Goal: Information Seeking & Learning: Learn about a topic

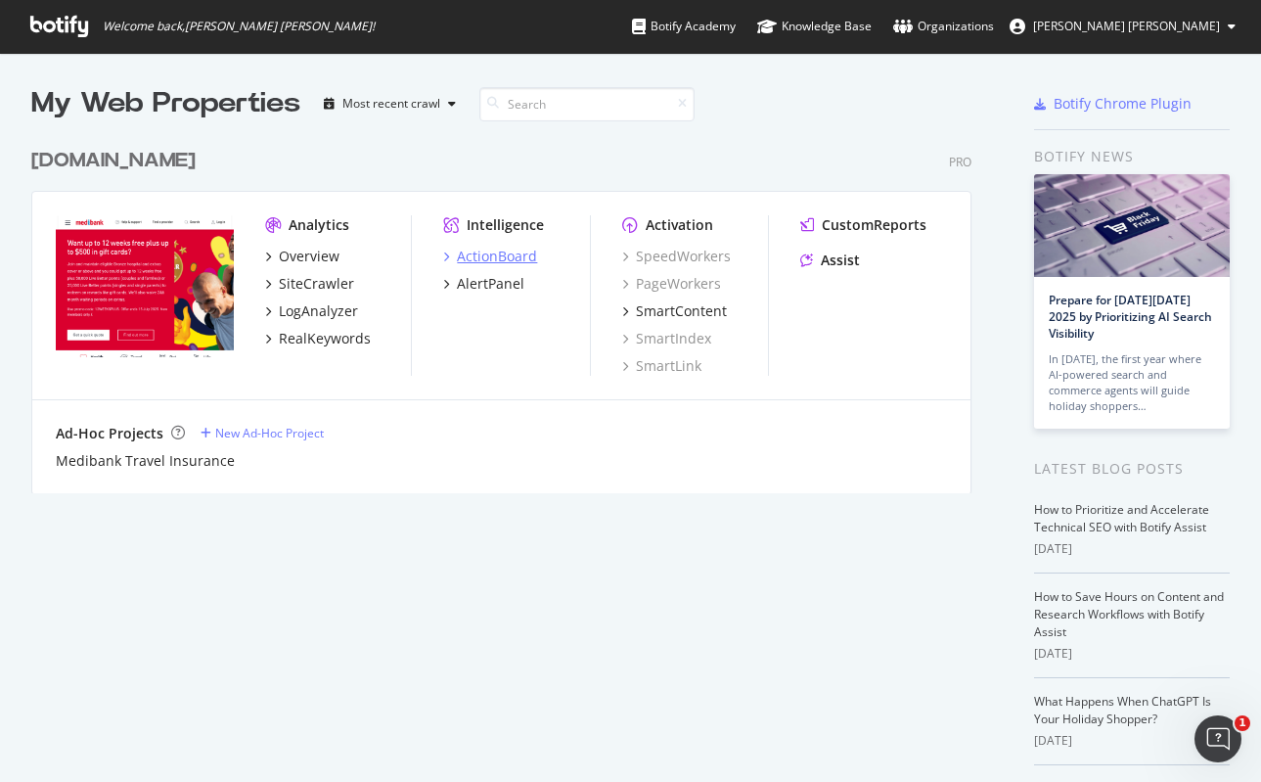
click at [475, 255] on div "ActionBoard" at bounding box center [497, 257] width 80 height 20
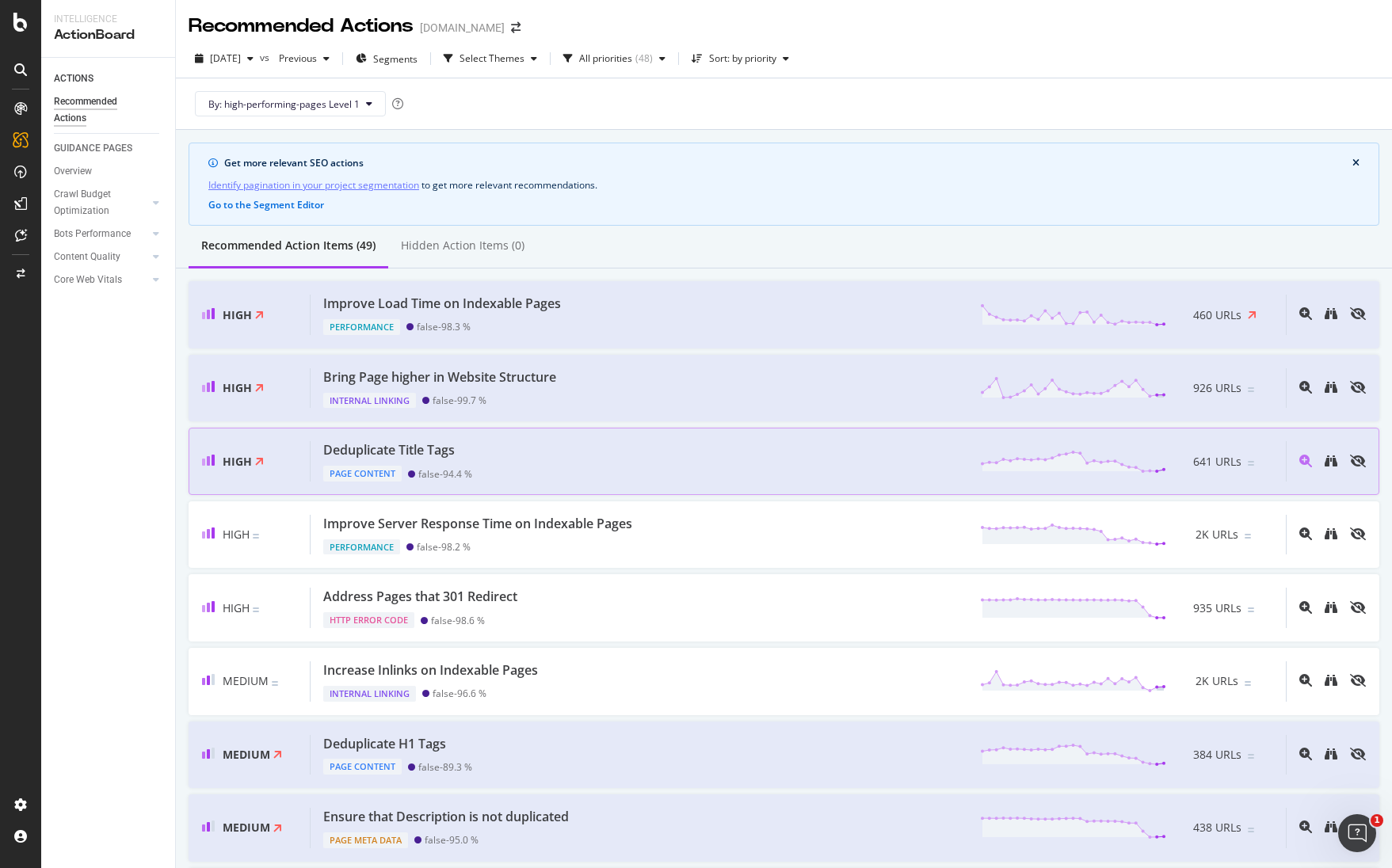
click at [448, 450] on div "Deduplicate Title Tags" at bounding box center [389, 450] width 131 height 19
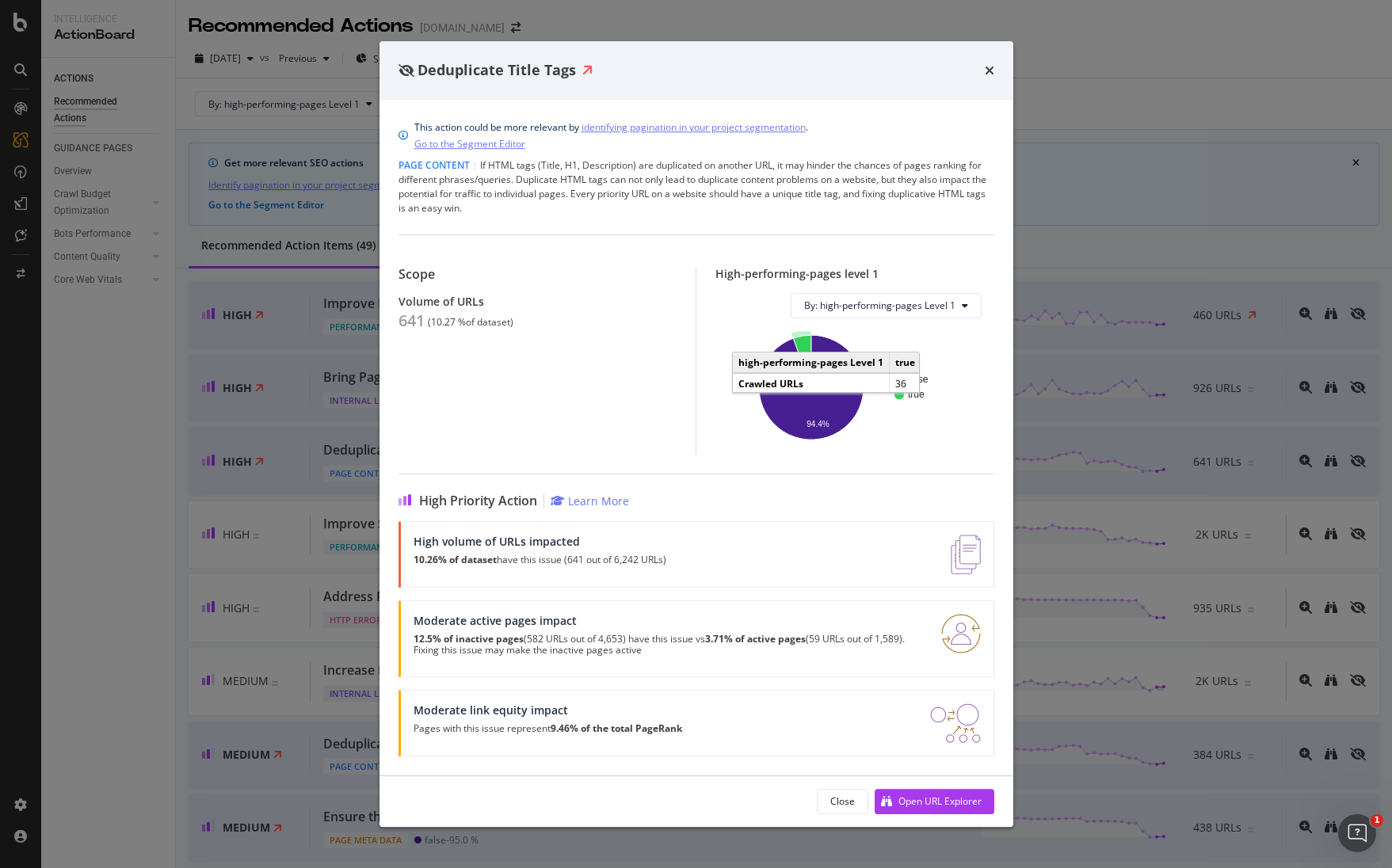
click at [804, 349] on icon "A chart." at bounding box center [802, 361] width 19 height 53
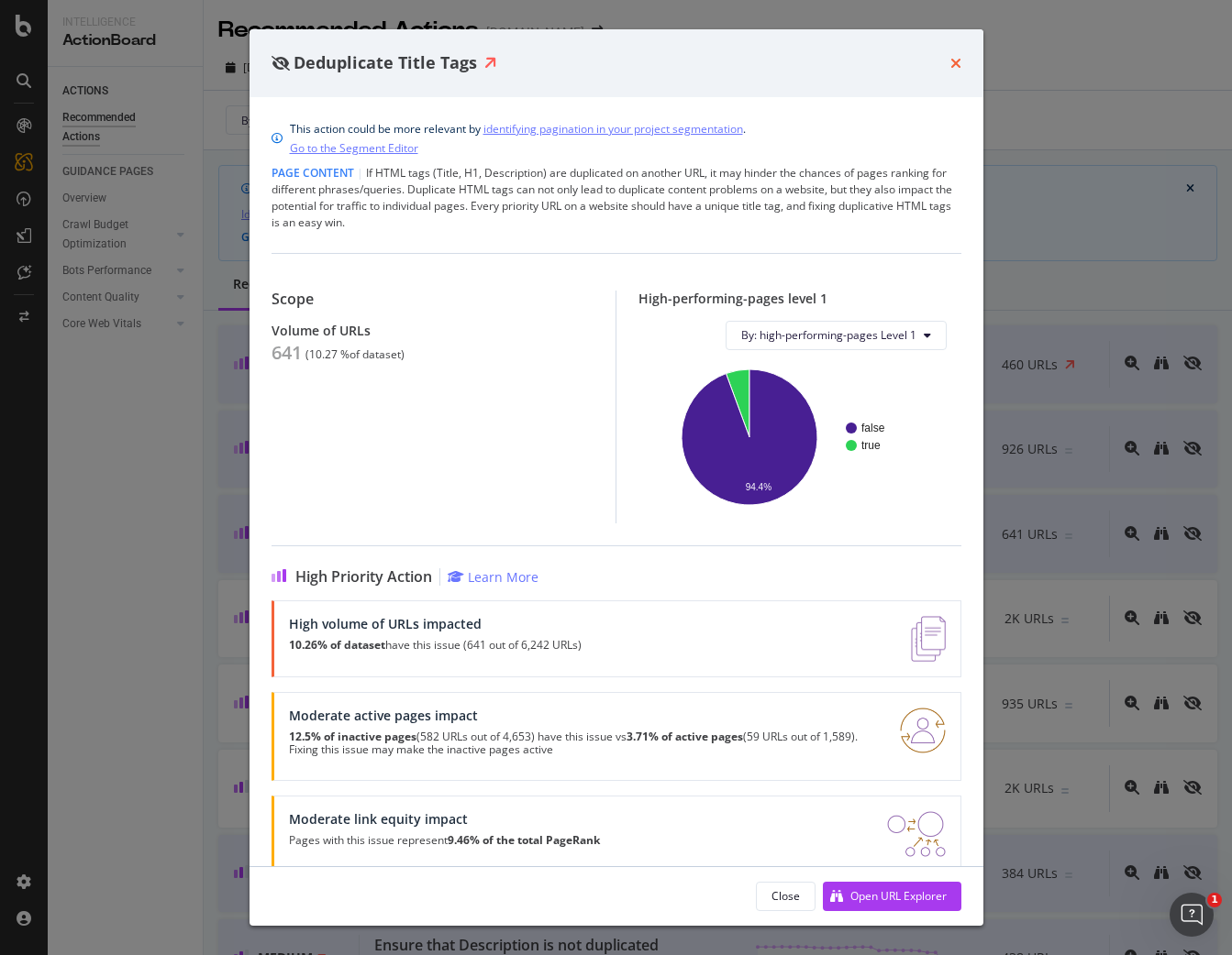
click at [954, 66] on icon "times" at bounding box center [956, 64] width 11 height 15
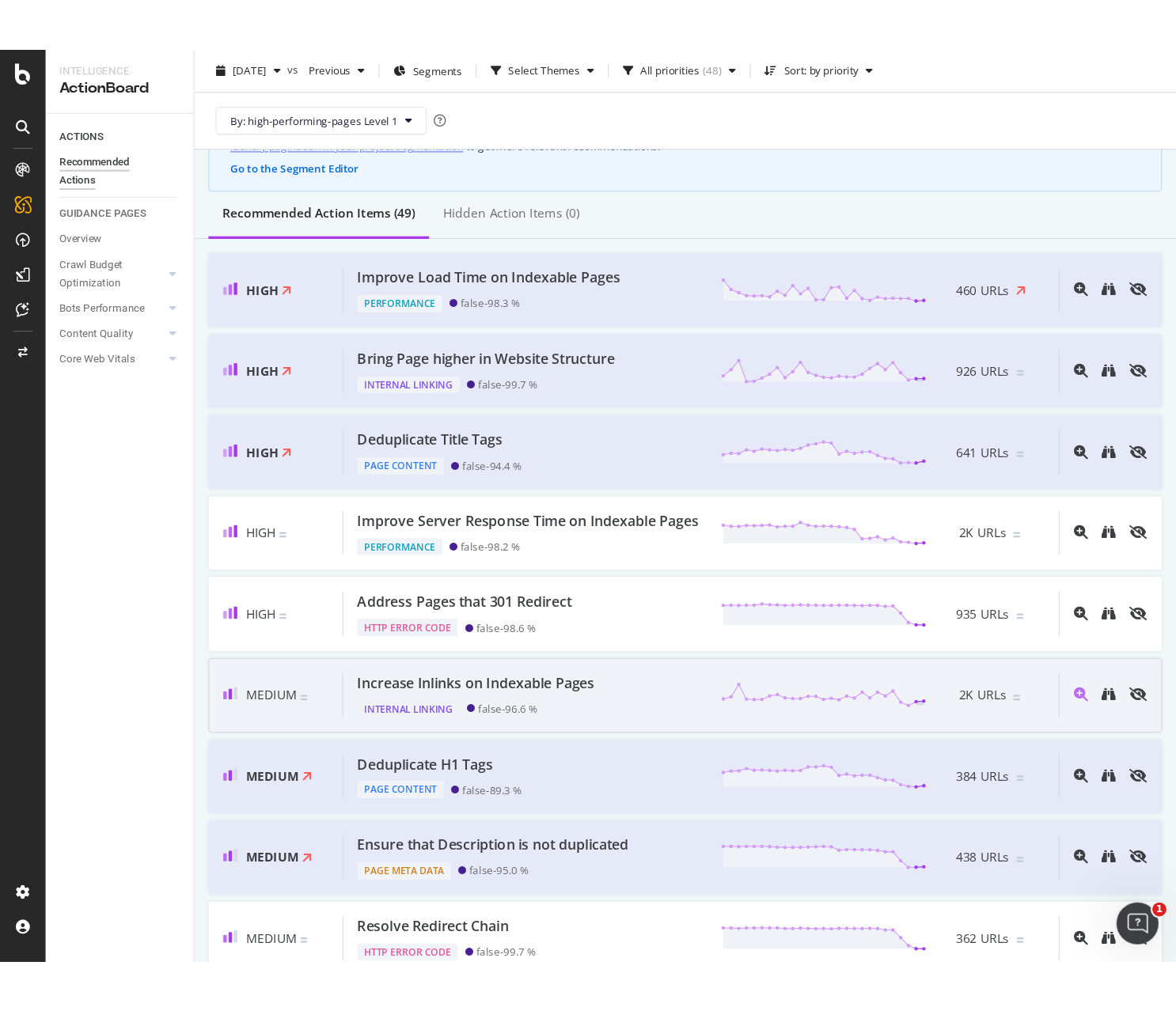
scroll to position [99, 0]
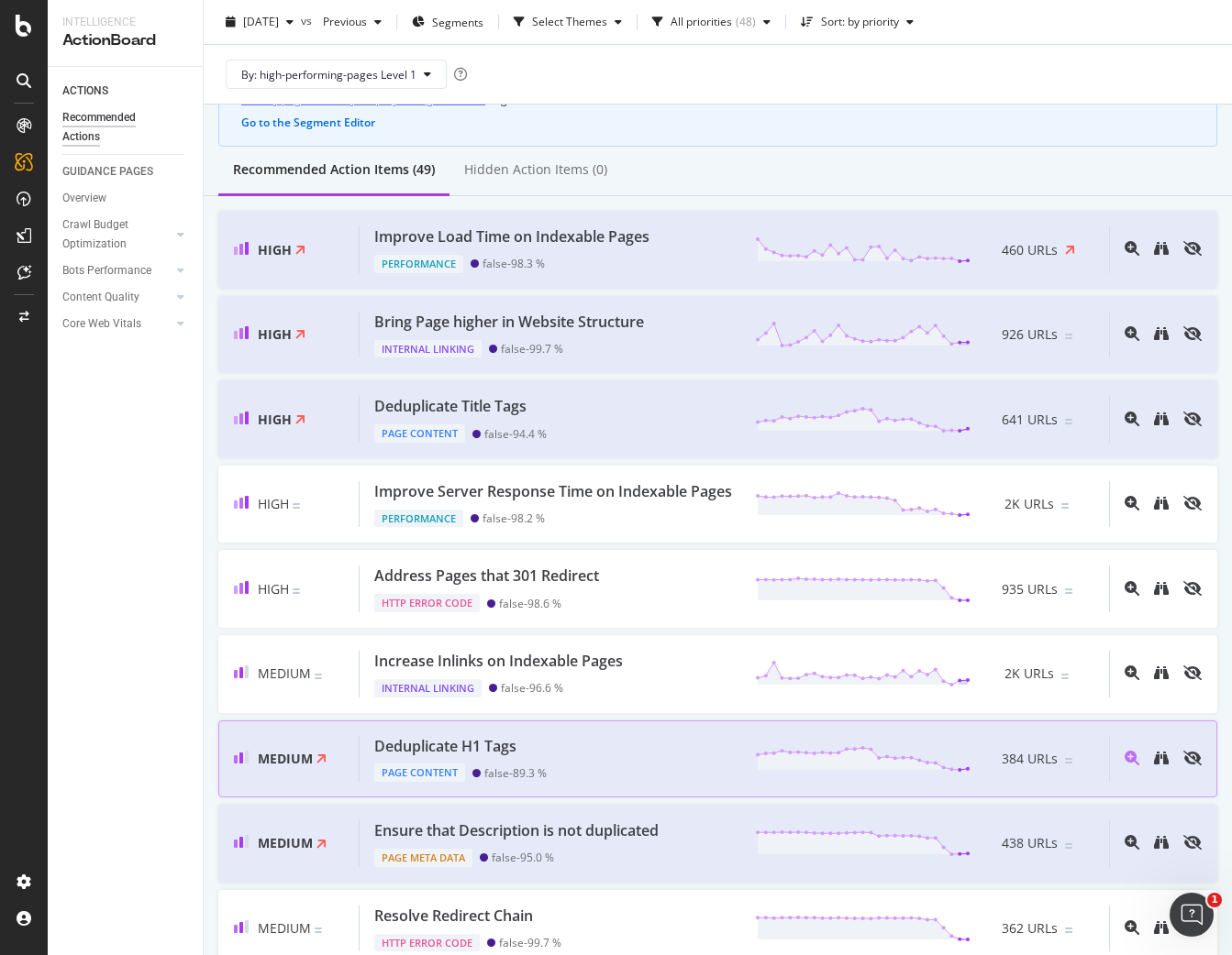
click at [499, 732] on div "Deduplicate H1 Tags" at bounding box center [445, 747] width 143 height 22
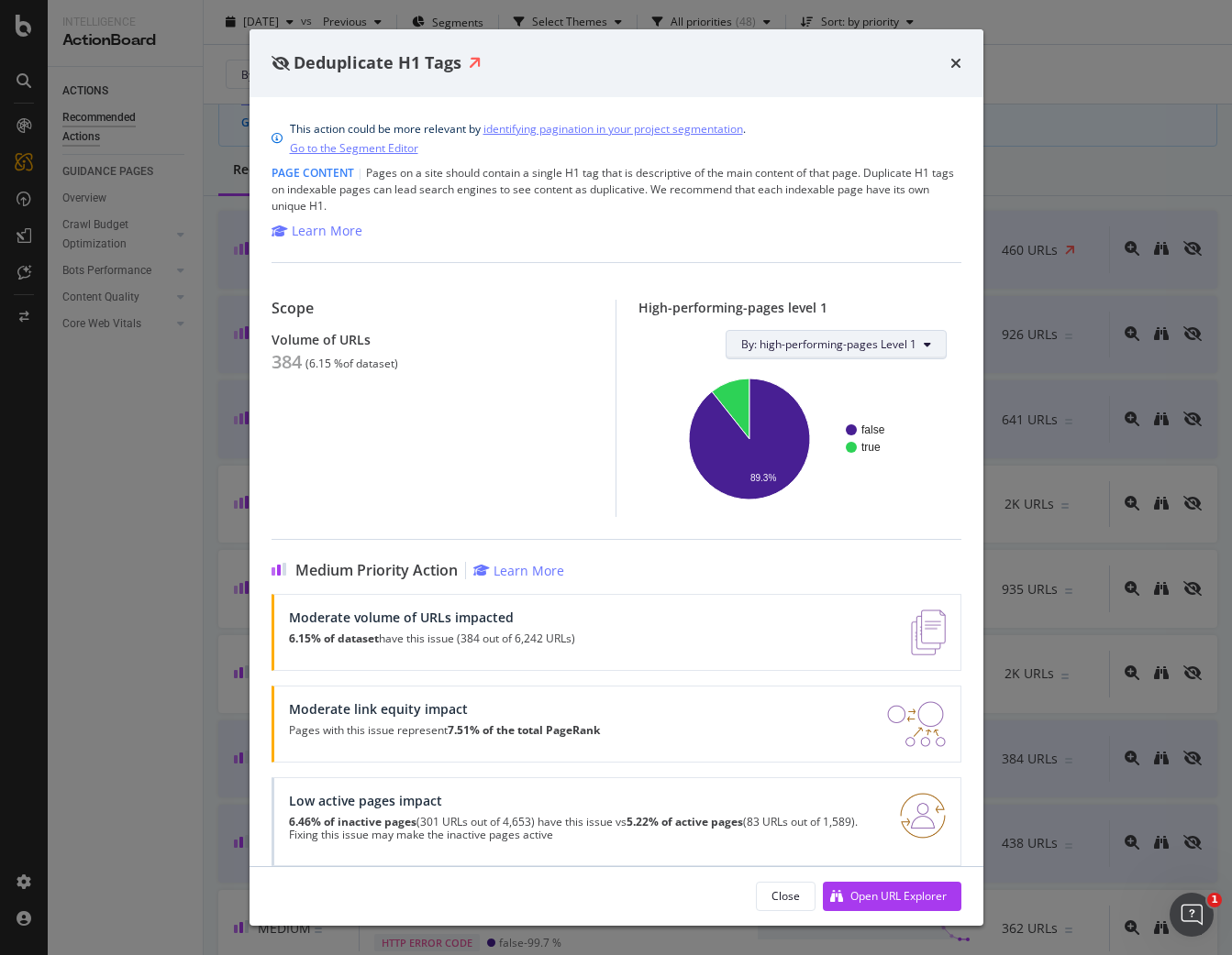
click at [931, 354] on button "By: high-performing-pages Level 1" at bounding box center [836, 344] width 221 height 29
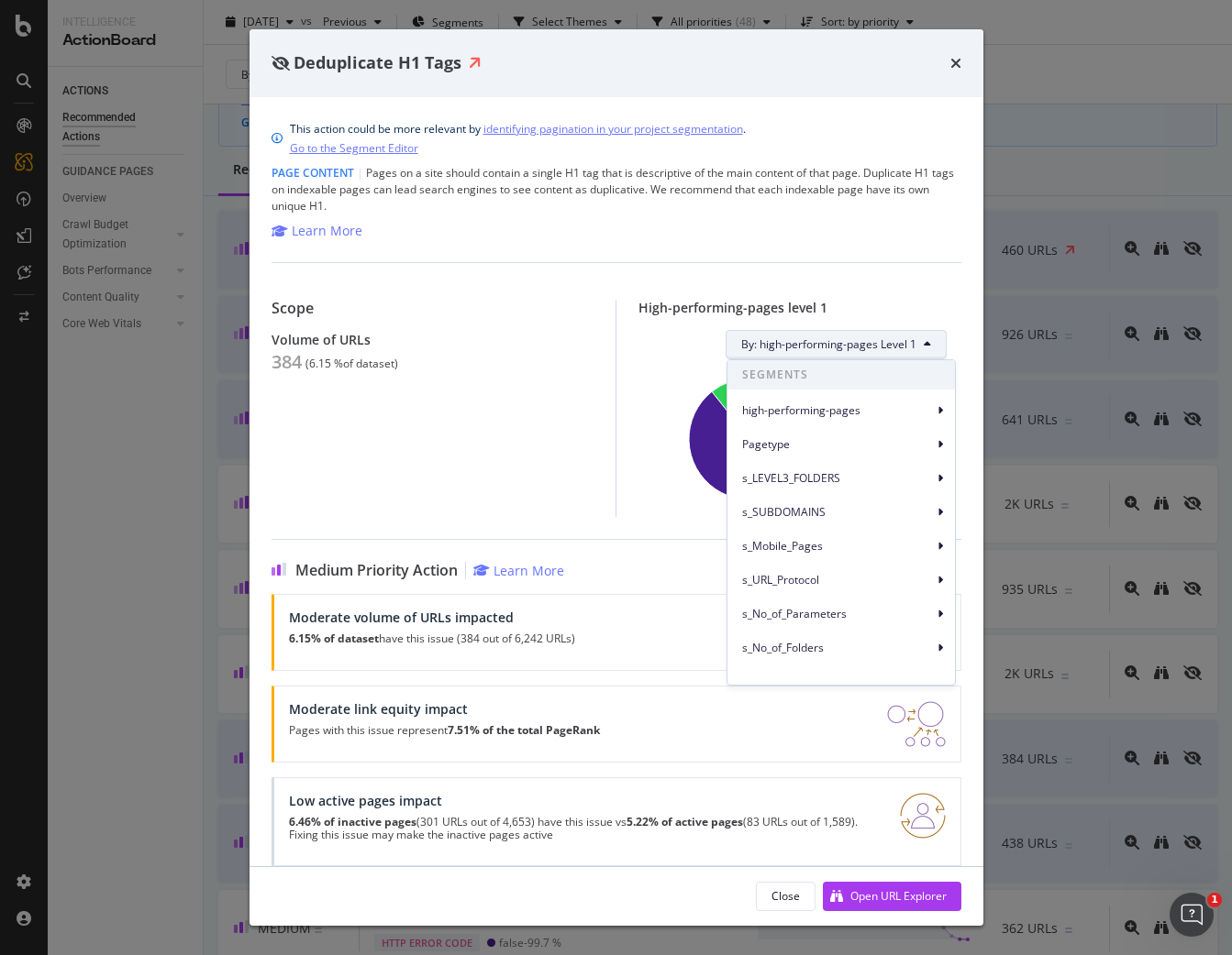
click at [944, 276] on div "Scope Volume of URLs 384 ( 6.15 % of dataset ) High-performing-pages level 1 By…" at bounding box center [617, 390] width 690 height 255
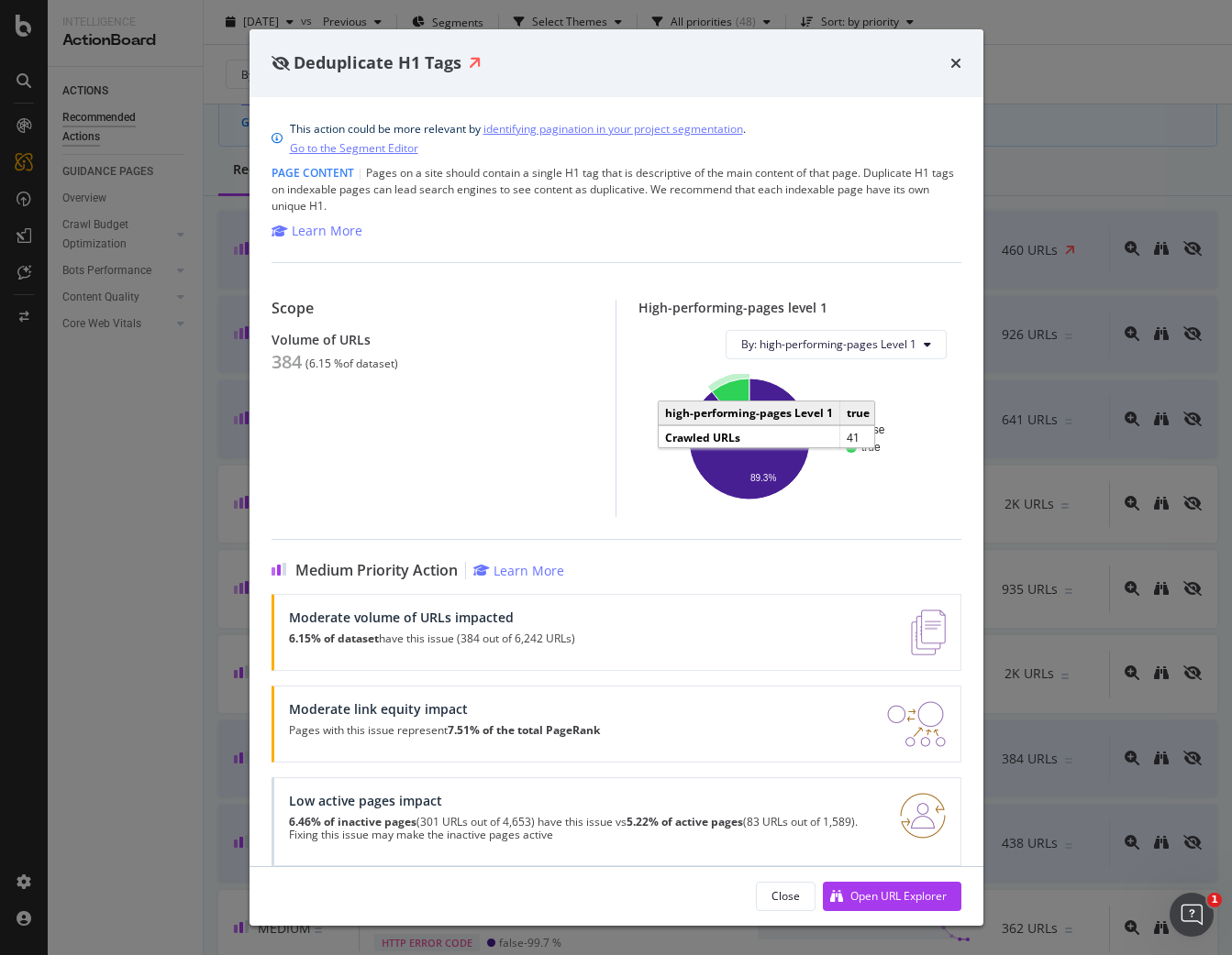
click at [729, 401] on icon "A chart." at bounding box center [729, 409] width 38 height 61
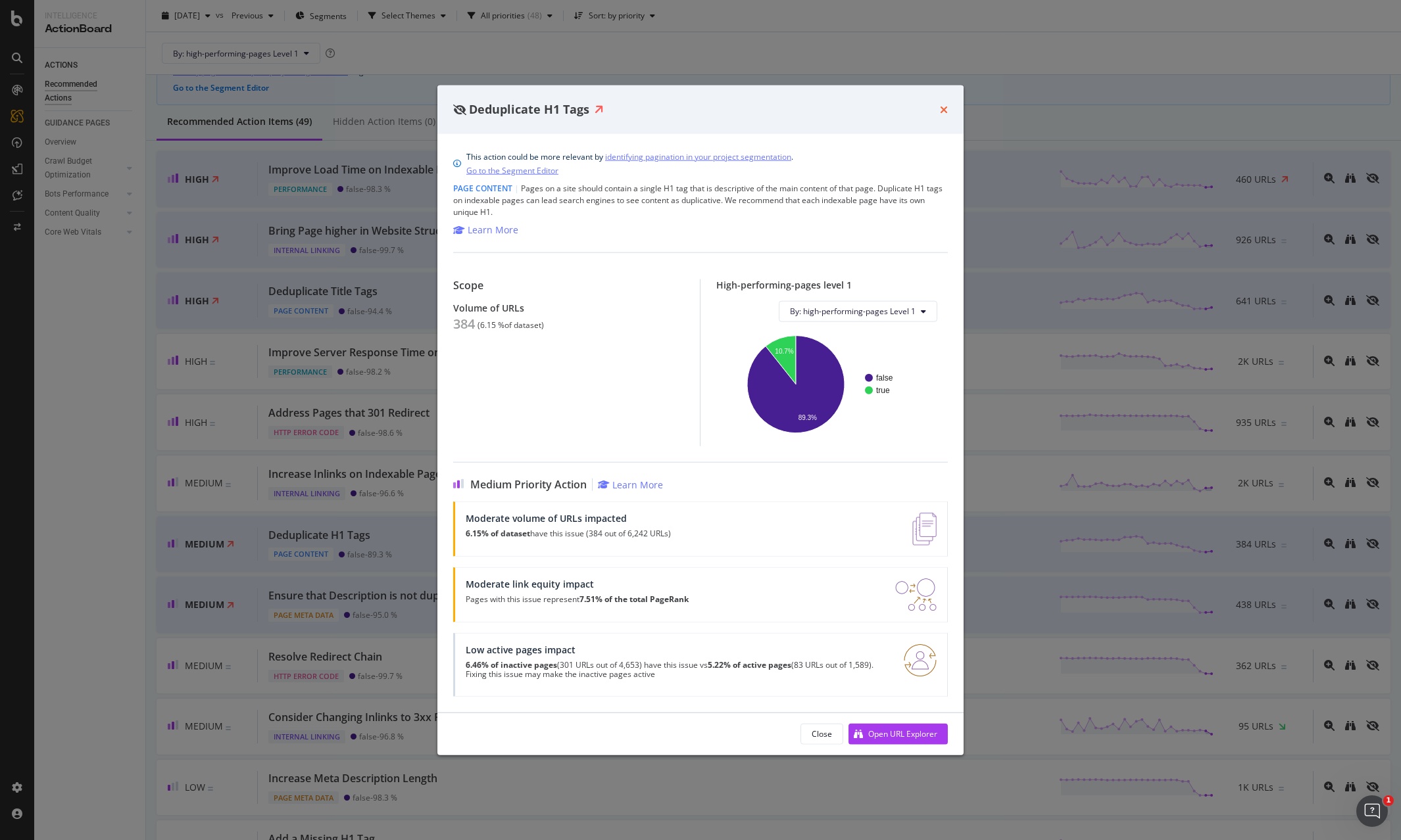
click at [847, 108] on icon "times" at bounding box center [944, 110] width 8 height 11
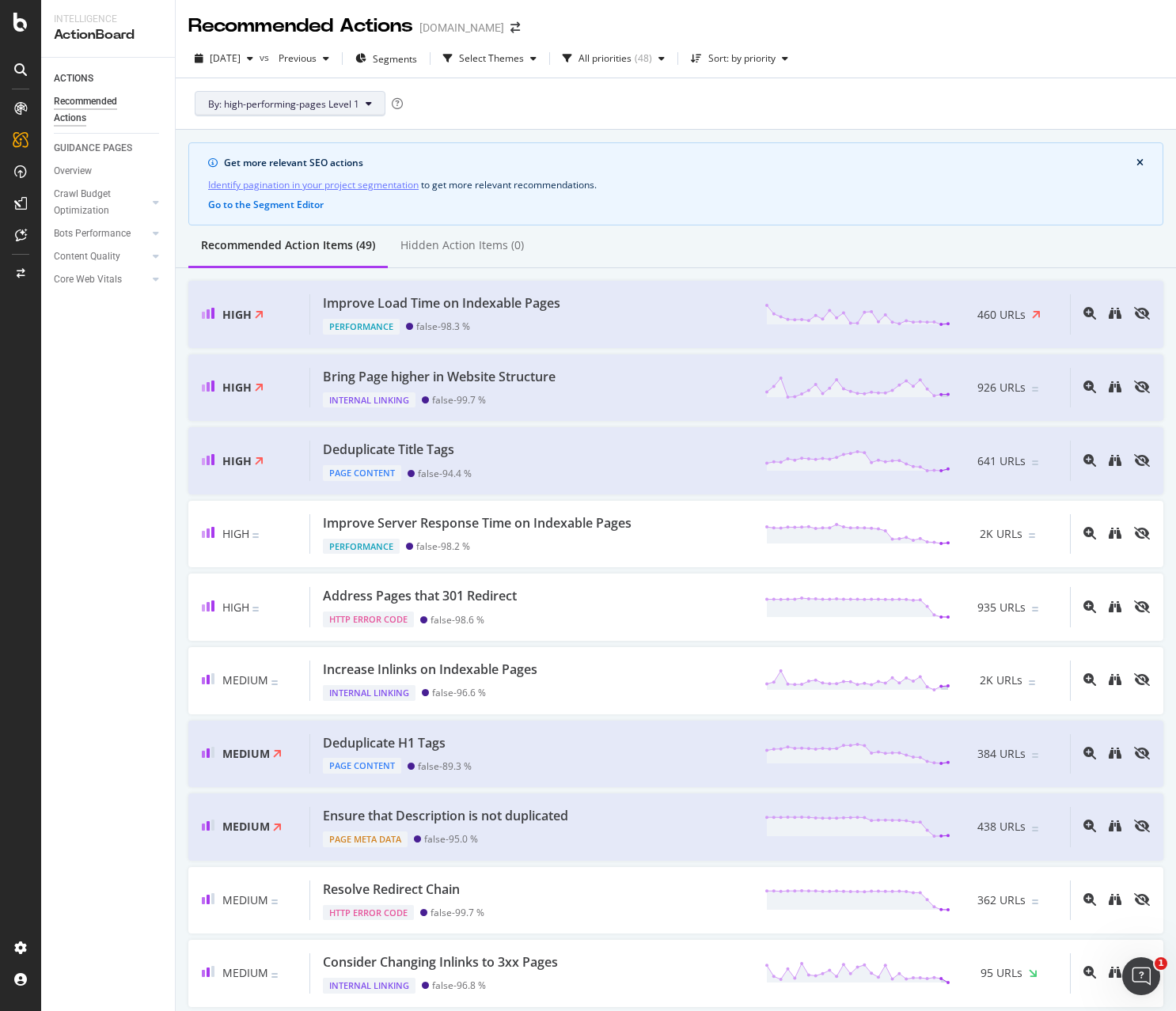
click at [331, 101] on span "By: high-performing-pages Level 1" at bounding box center [283, 104] width 151 height 14
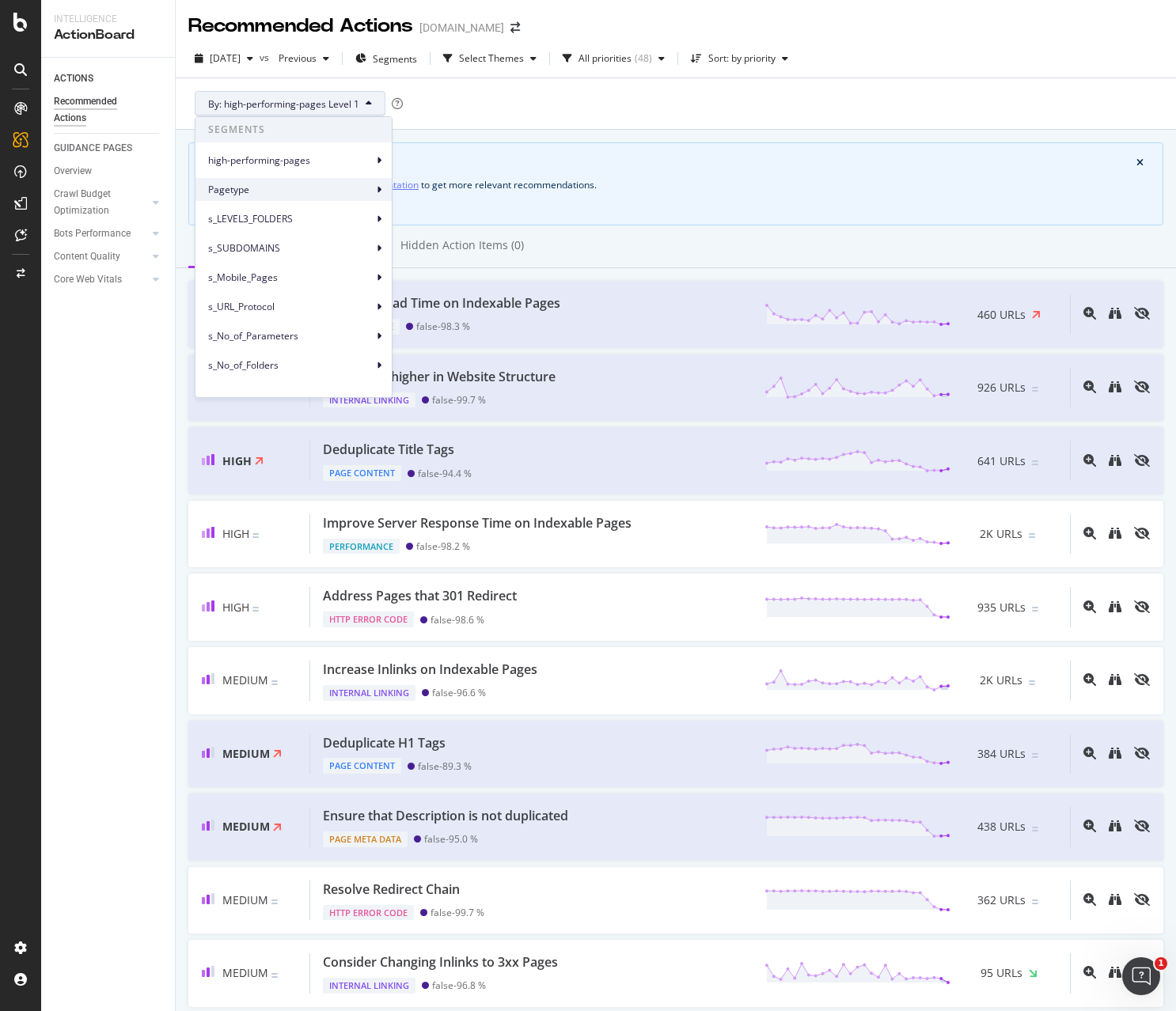
click at [275, 189] on span "Pagetype" at bounding box center [290, 190] width 165 height 15
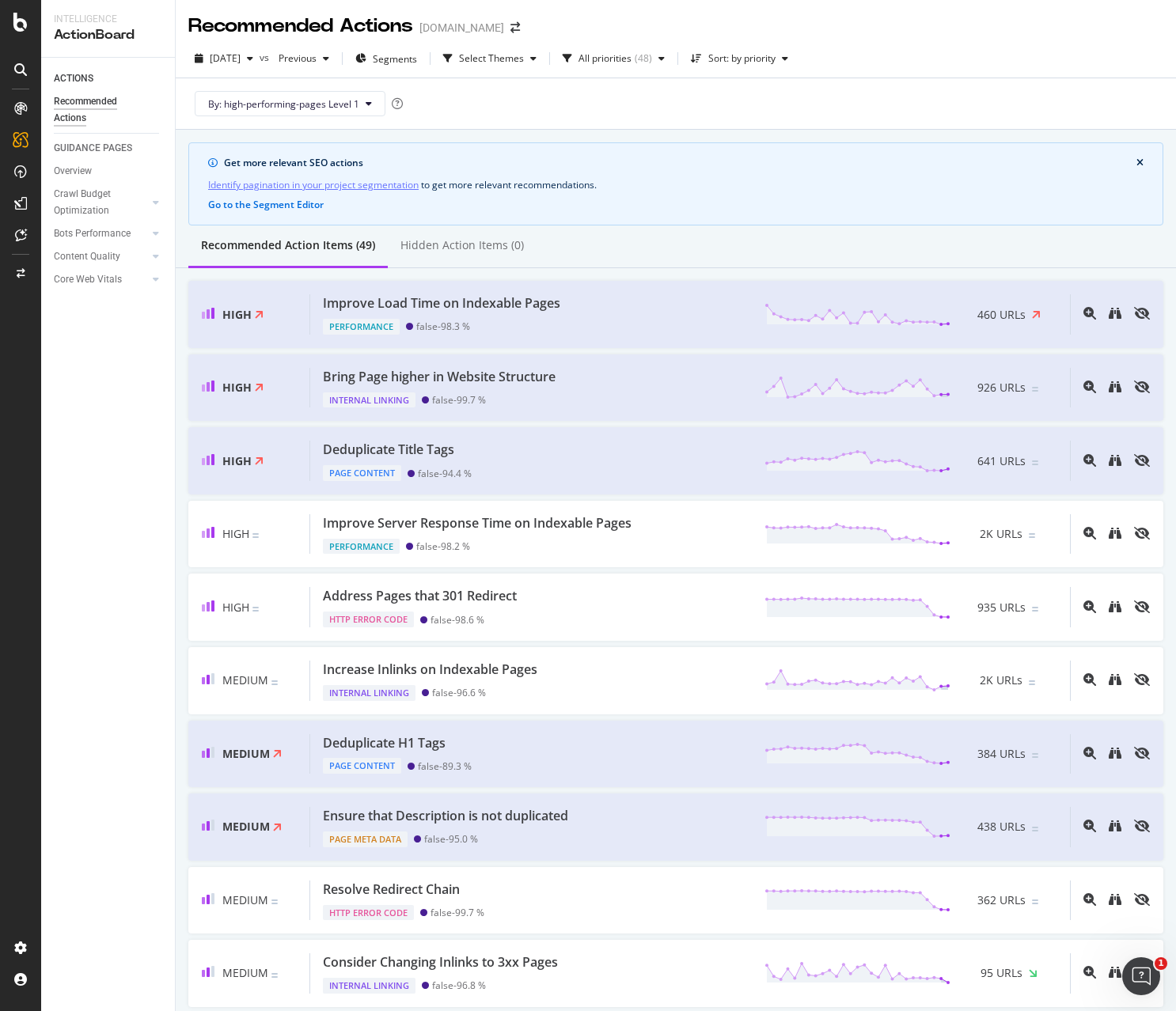
click at [449, 87] on div "By: high-performing-pages Level 1" at bounding box center [675, 104] width 975 height 51
click at [415, 56] on span "Segments" at bounding box center [395, 59] width 44 height 14
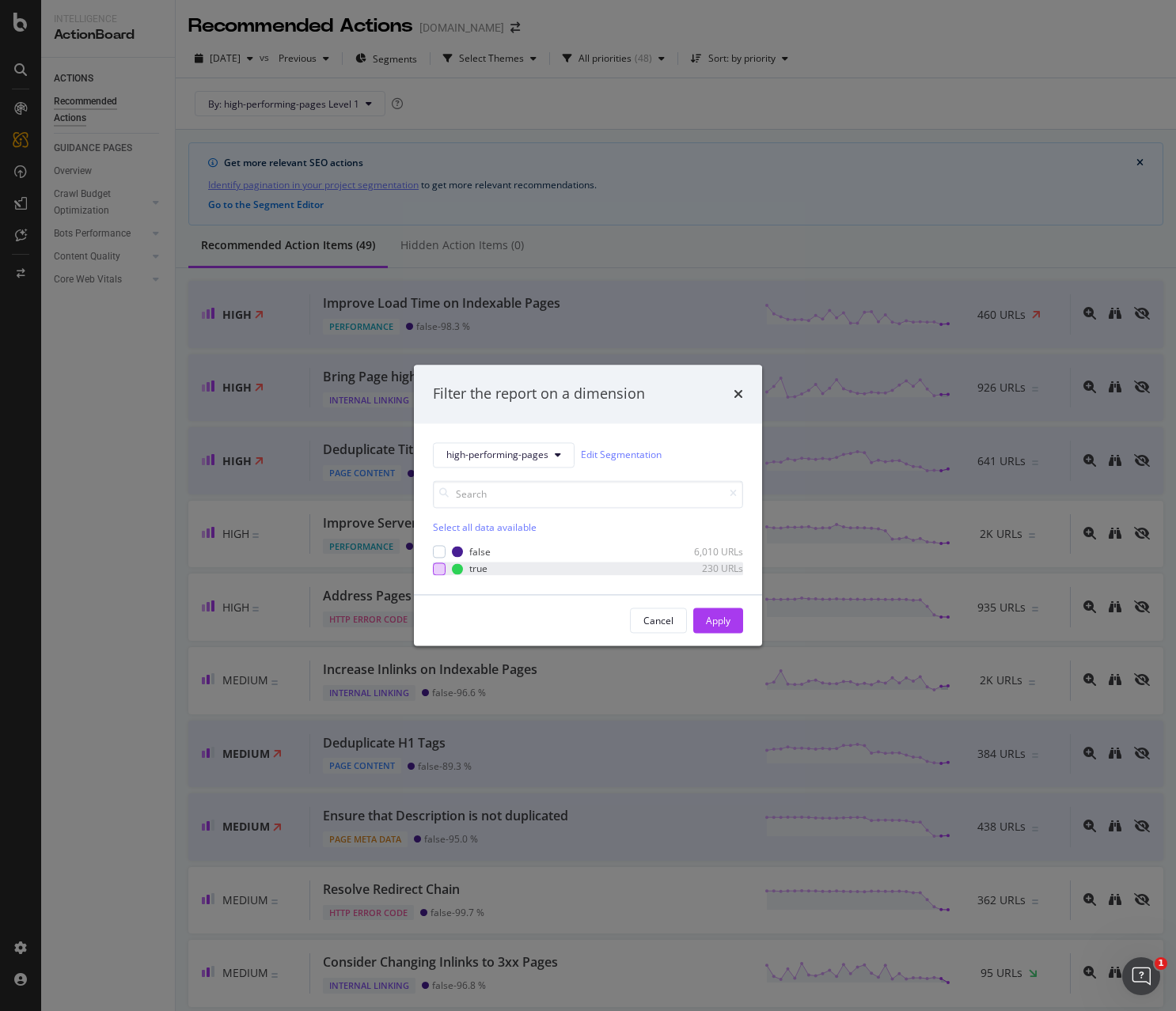
click at [435, 568] on div "modal" at bounding box center [439, 569] width 13 height 13
click at [720, 622] on div "Apply" at bounding box center [718, 620] width 24 height 14
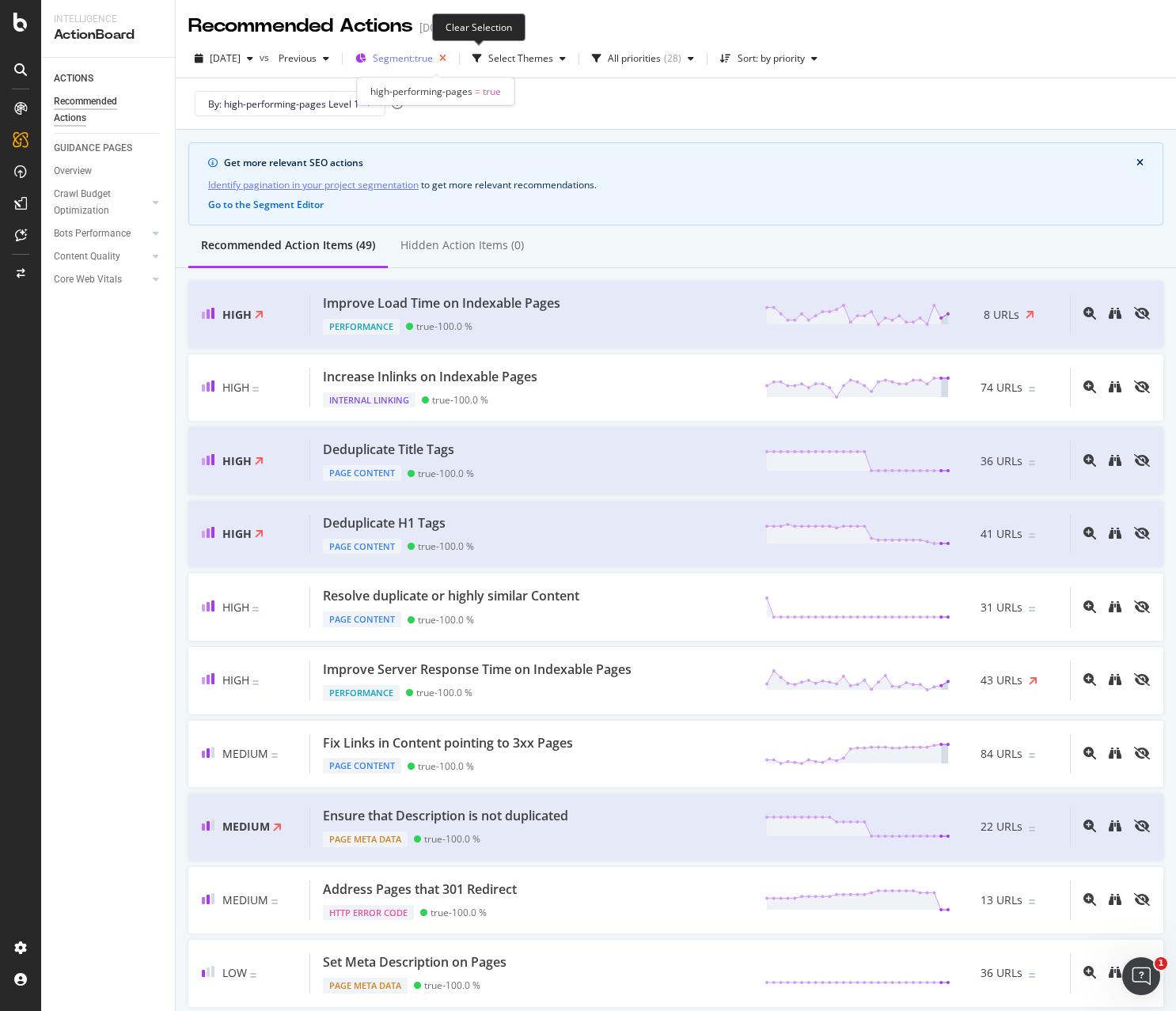
click at [453, 57] on icon "button" at bounding box center [442, 58] width 19 height 22
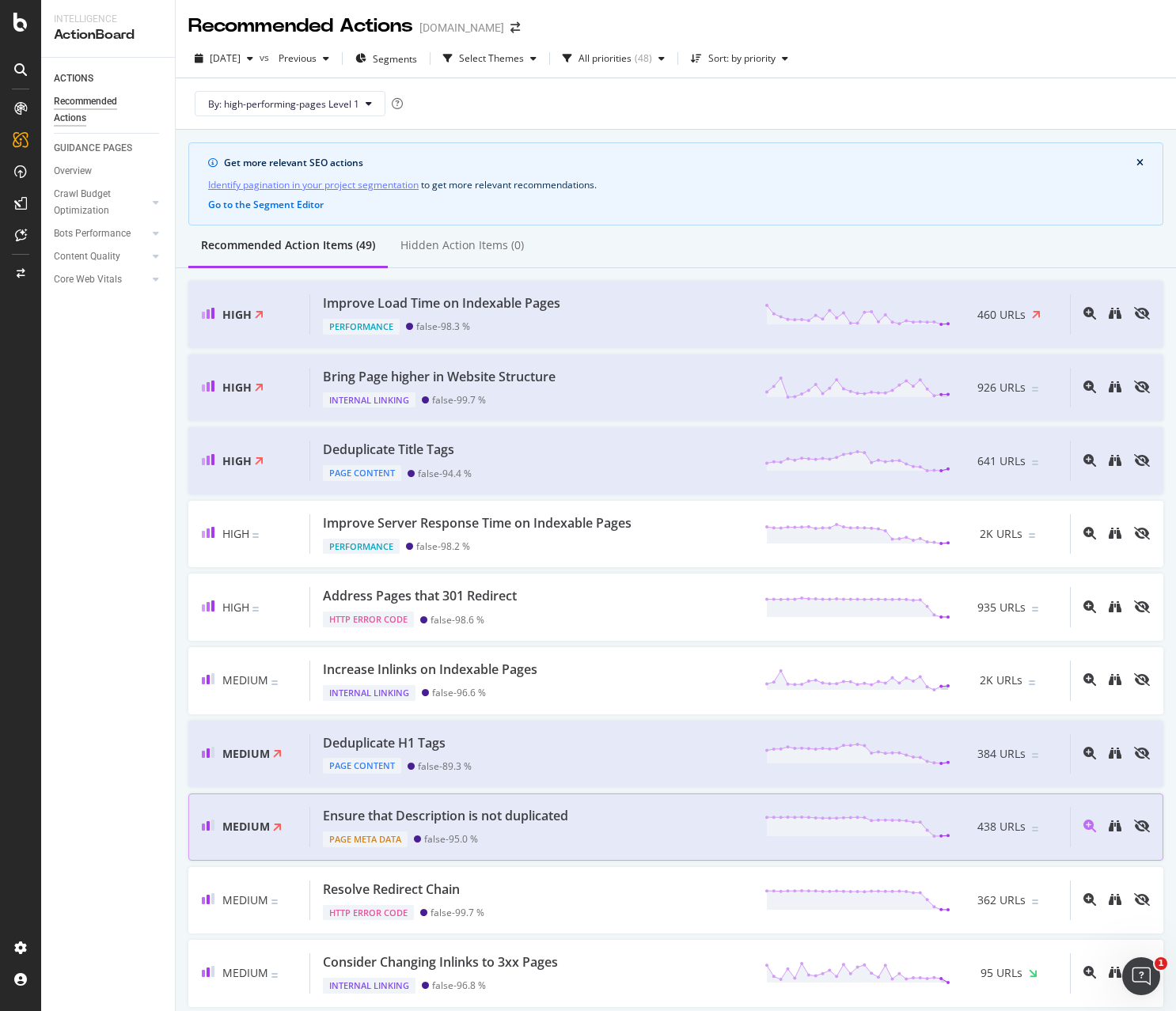
click at [505, 632] on div "Ensure that Description is not duplicated" at bounding box center [445, 816] width 245 height 19
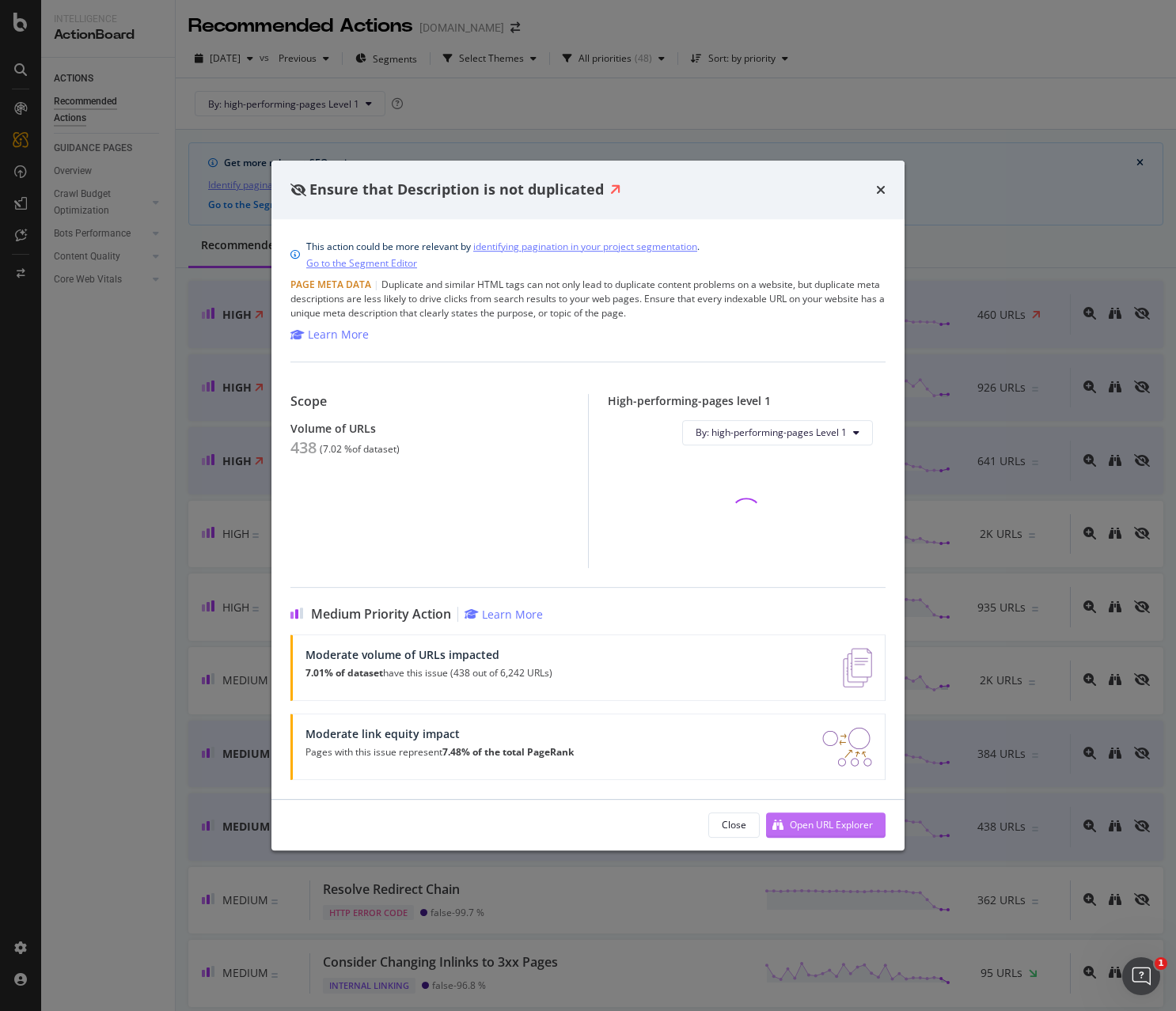
click at [801, 632] on div "Open URL Explorer" at bounding box center [831, 825] width 83 height 14
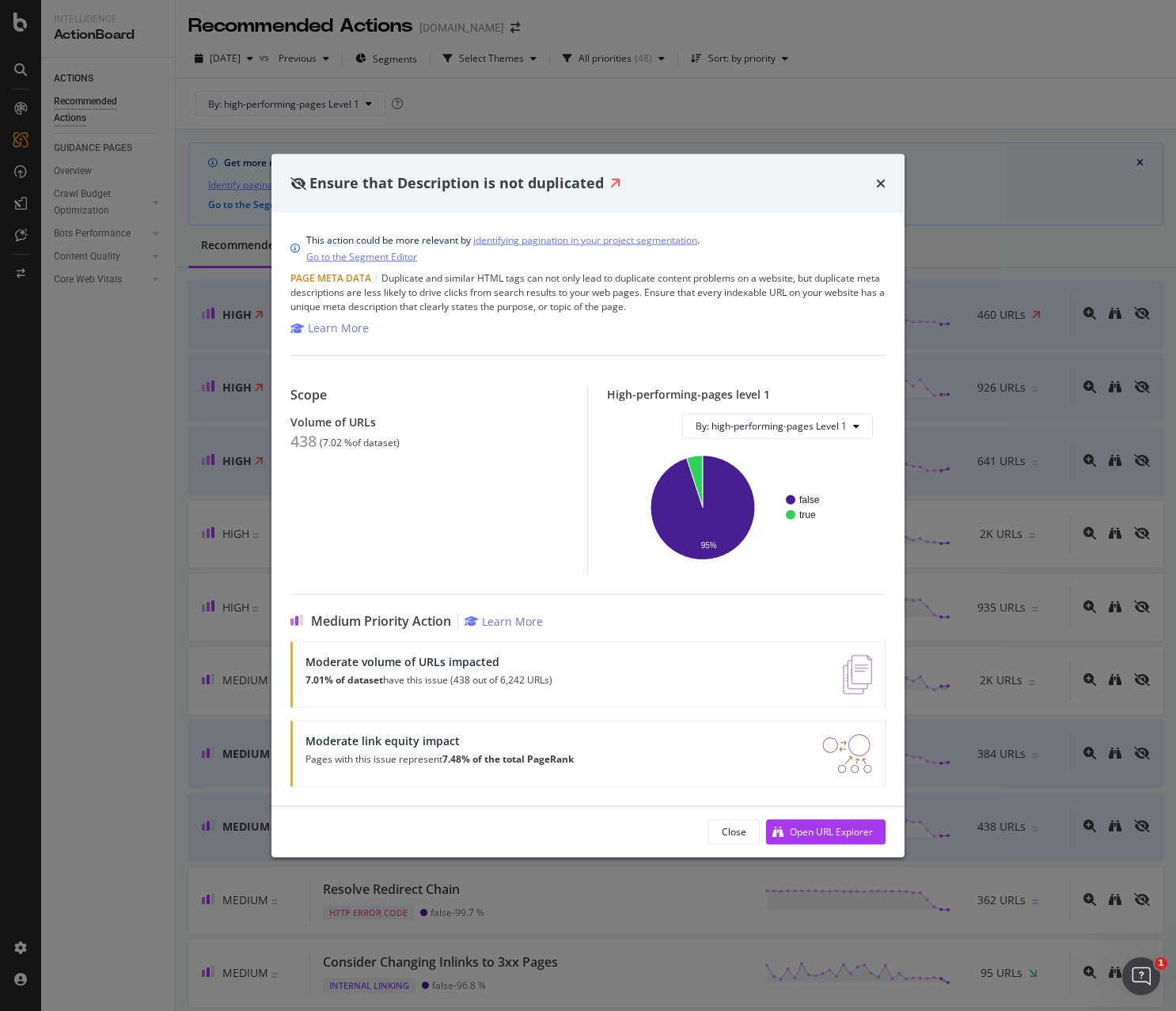
click at [876, 174] on div "times" at bounding box center [881, 183] width 10 height 20
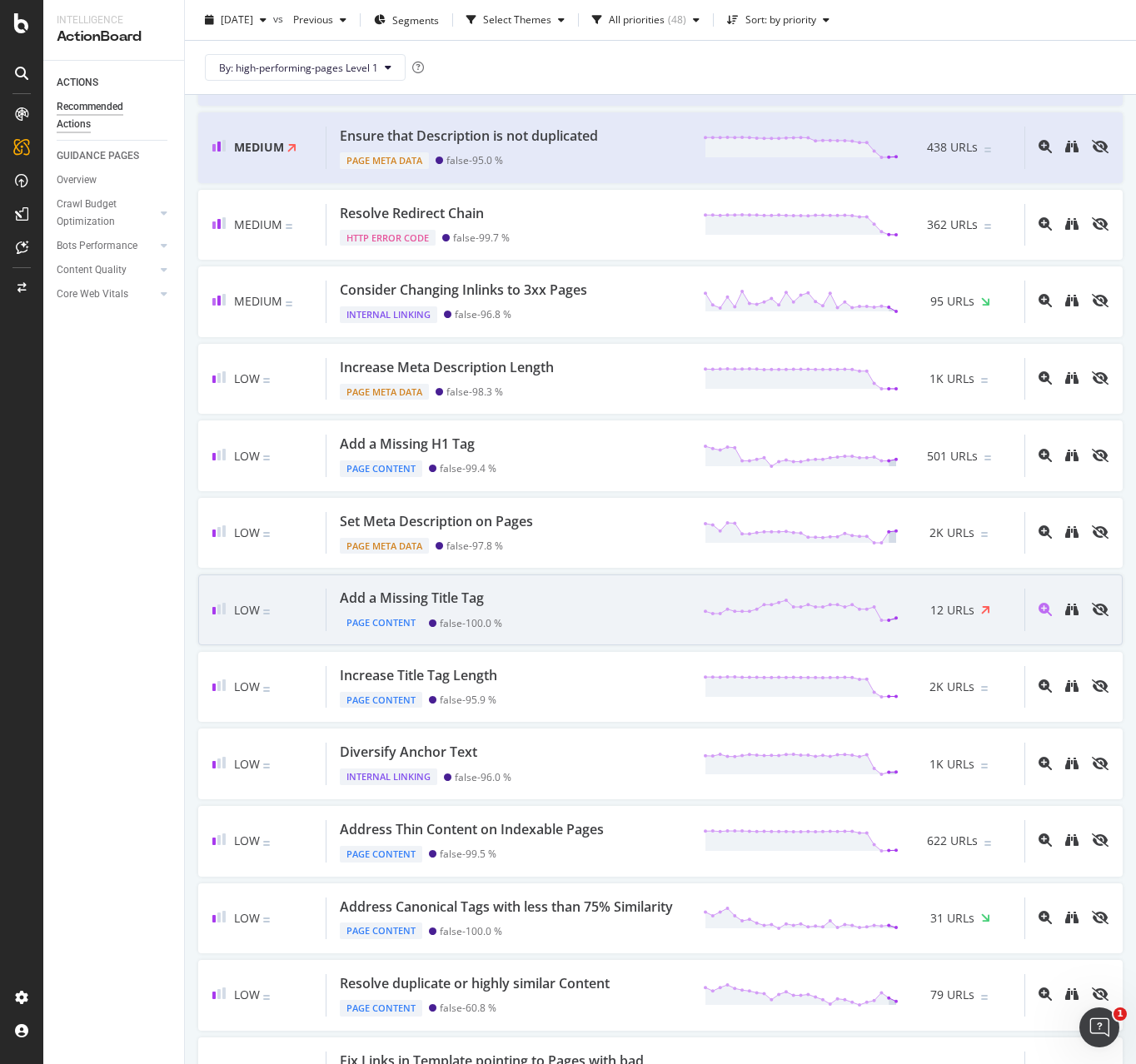
scroll to position [724, 0]
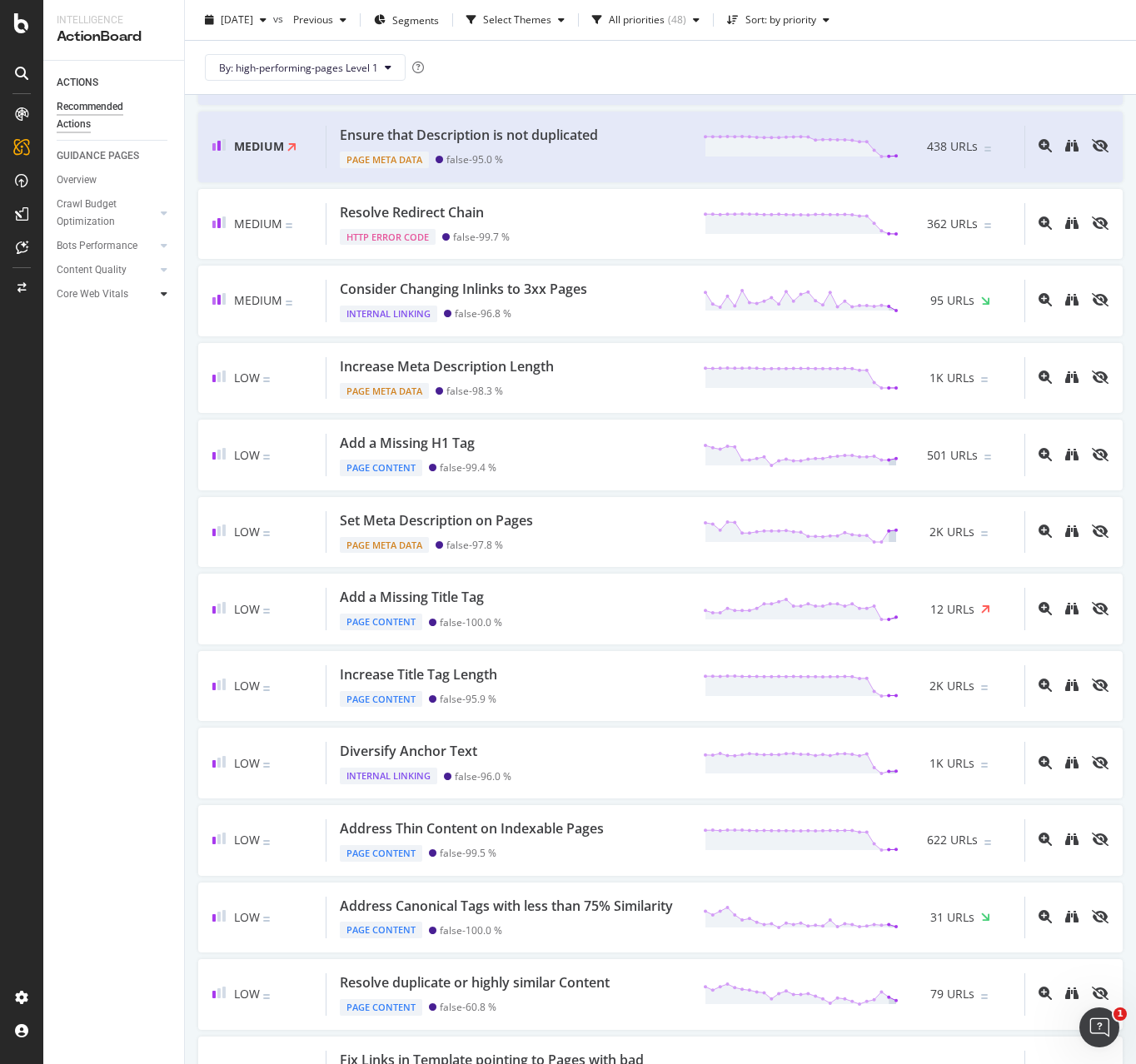
click at [168, 295] on div at bounding box center [164, 295] width 17 height 17
click at [165, 247] on icon at bounding box center [164, 246] width 7 height 10
click at [113, 312] on div "HTML Download Performance" at bounding box center [111, 327] width 96 height 35
click at [161, 211] on icon at bounding box center [164, 214] width 7 height 10
click at [101, 310] on div "Bad HTTP Status Code" at bounding box center [111, 320] width 94 height 35
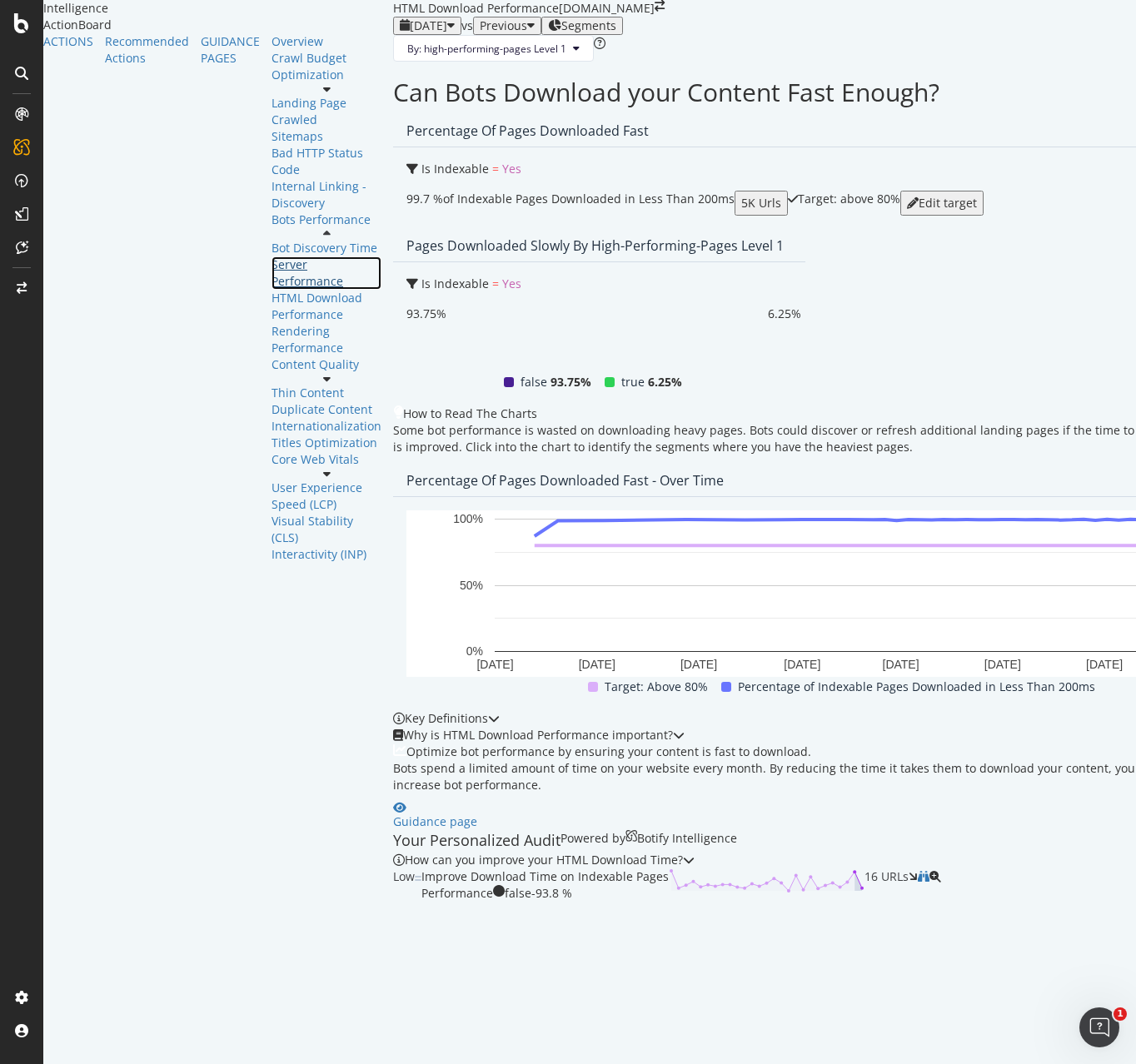
click at [271, 289] on div "Server Performance" at bounding box center [326, 272] width 110 height 33
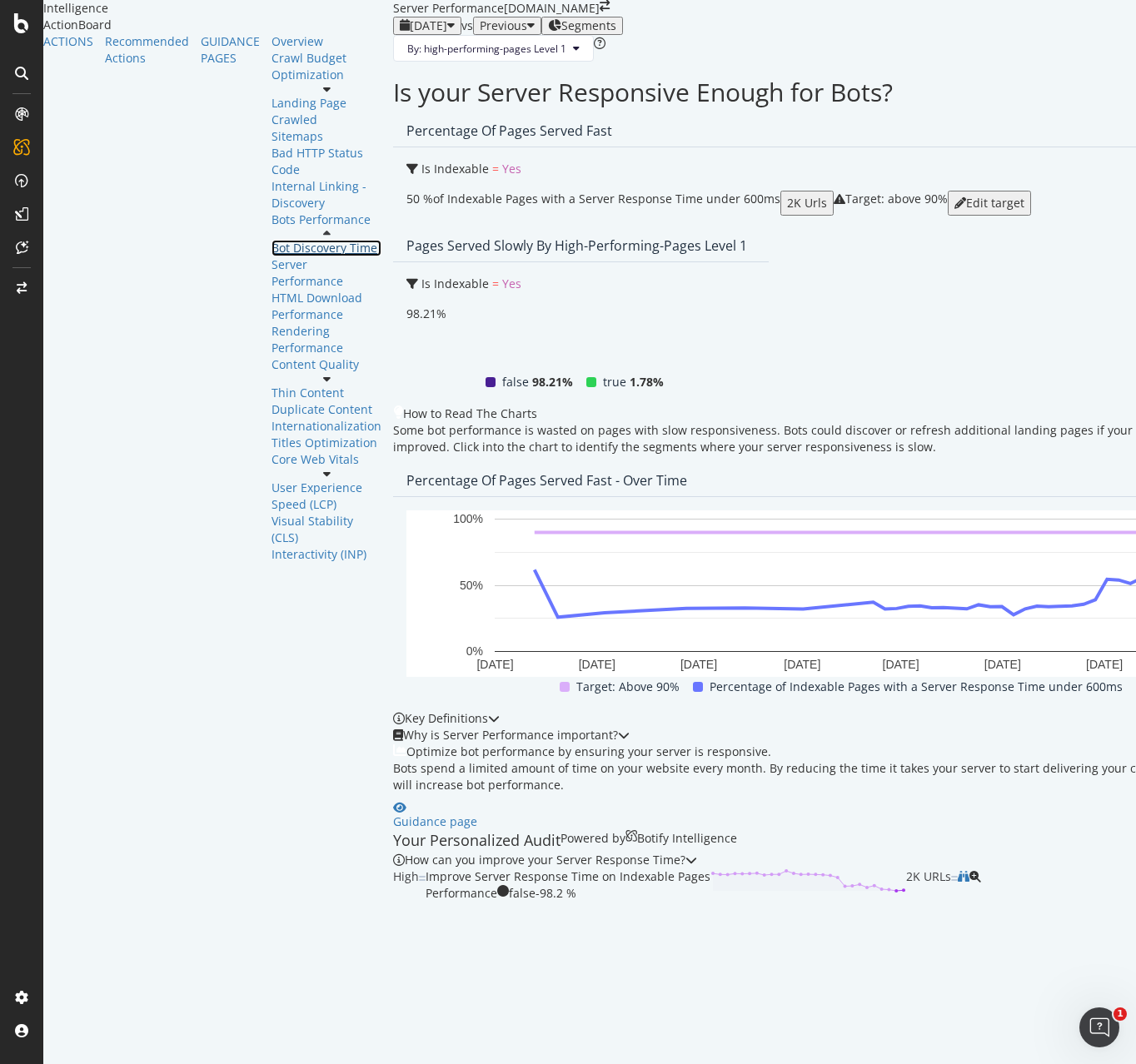
click at [271, 256] on div "Bot Discovery Time" at bounding box center [326, 249] width 110 height 17
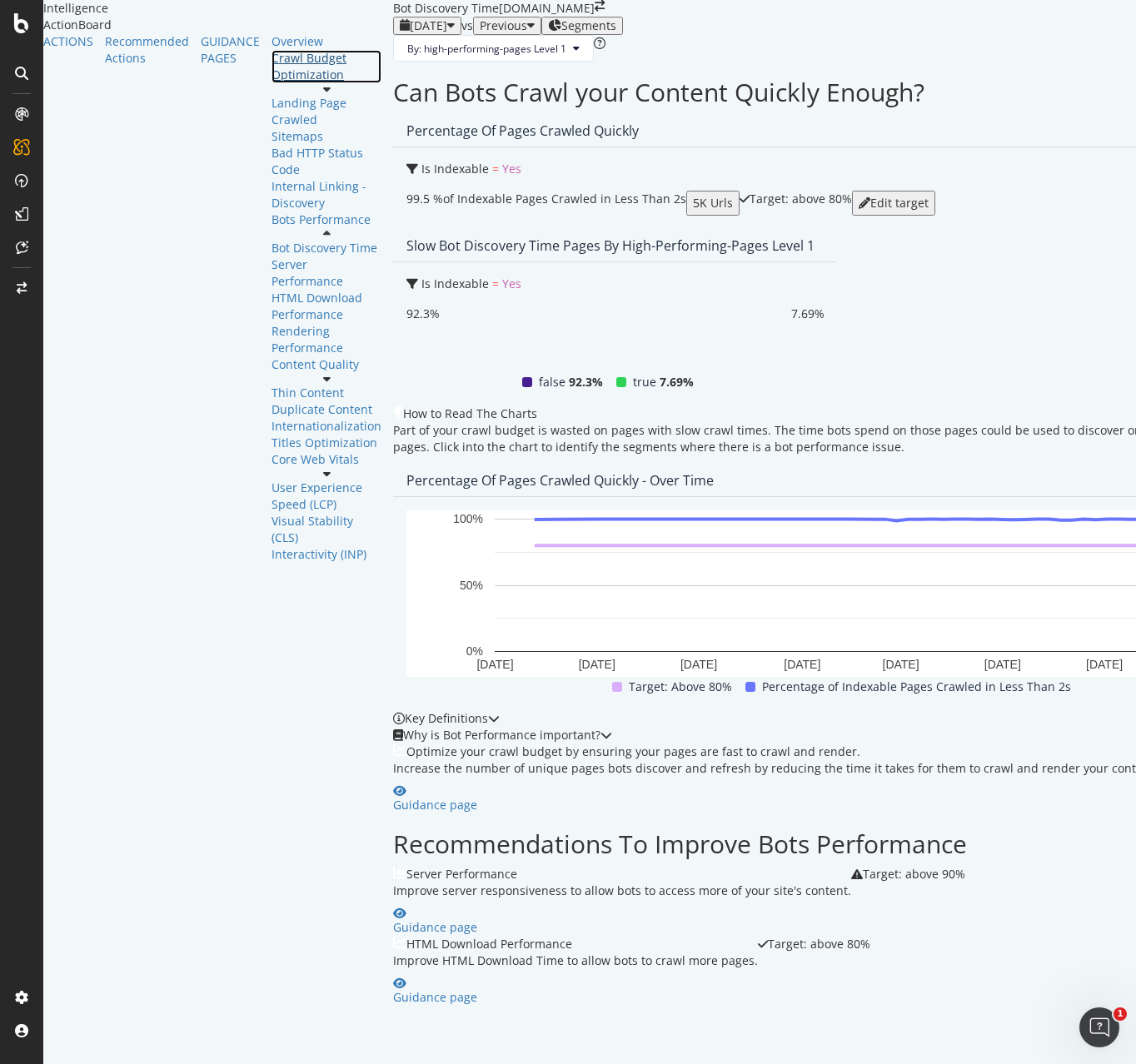
click at [271, 83] on div "Crawl Budget Optimization" at bounding box center [326, 66] width 110 height 33
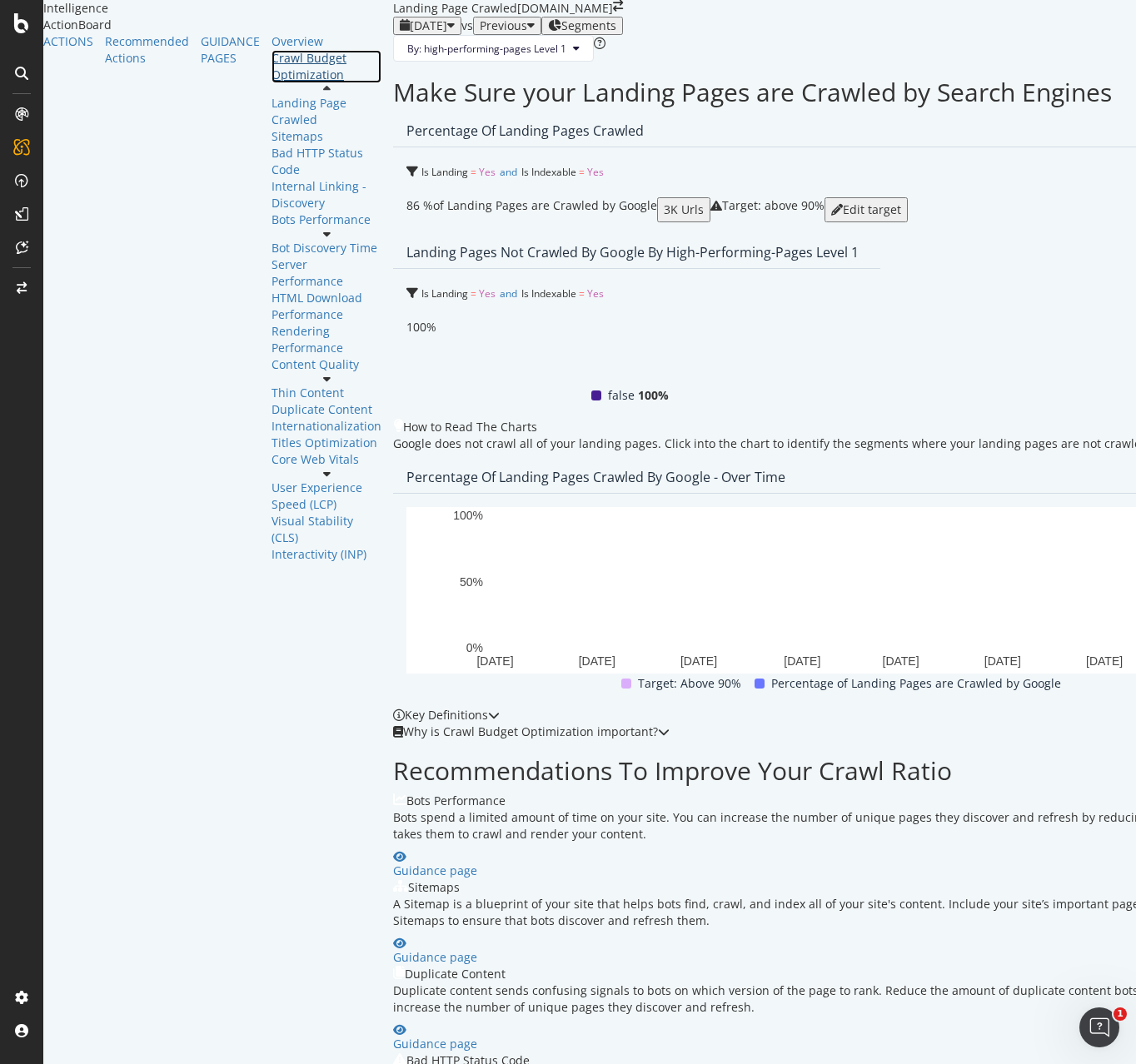
scroll to position [523, 0]
